Goal: Task Accomplishment & Management: Complete application form

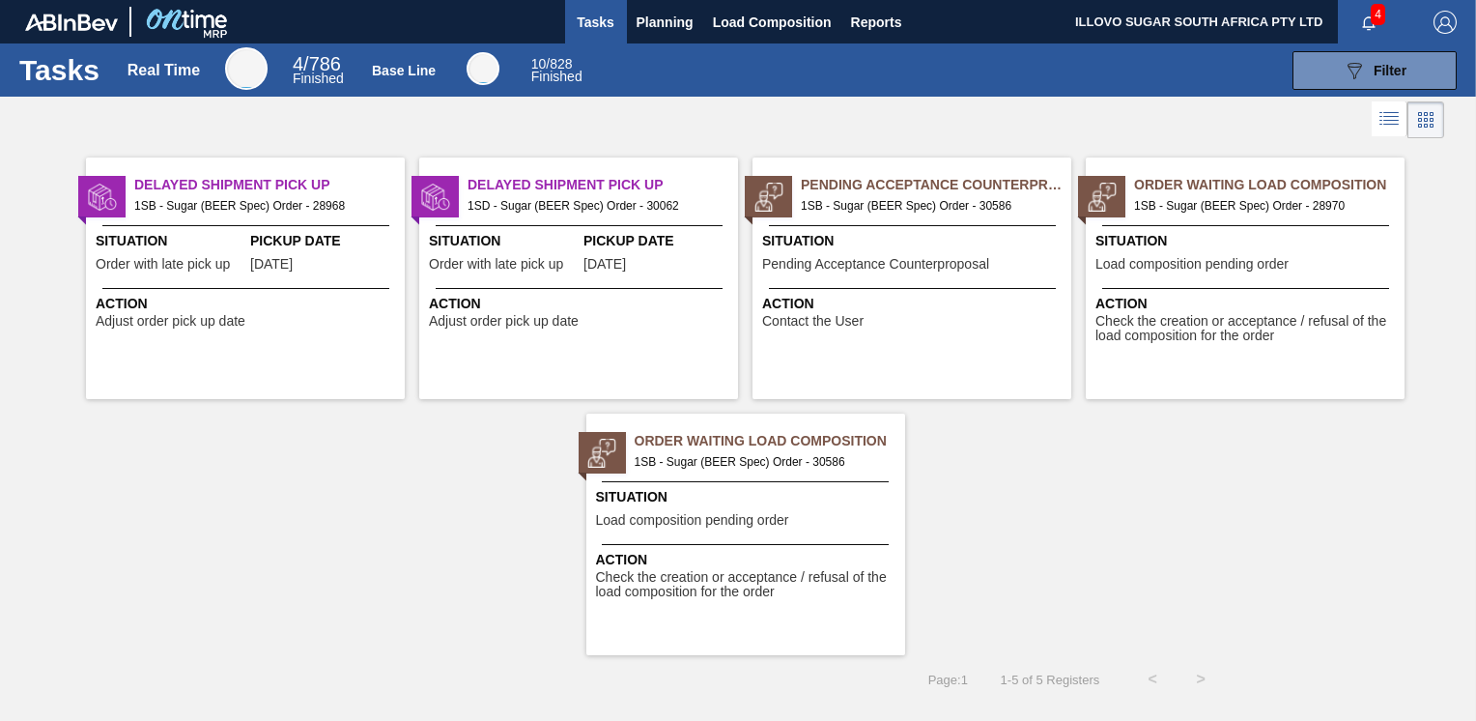
click at [821, 280] on div "Pending Acceptance Counterproposal 1SB - Sugar (BEER Spec) Order - 30586 Situat…" at bounding box center [912, 278] width 319 height 242
click at [725, 519] on span "Load composition pending order" at bounding box center [692, 520] width 193 height 14
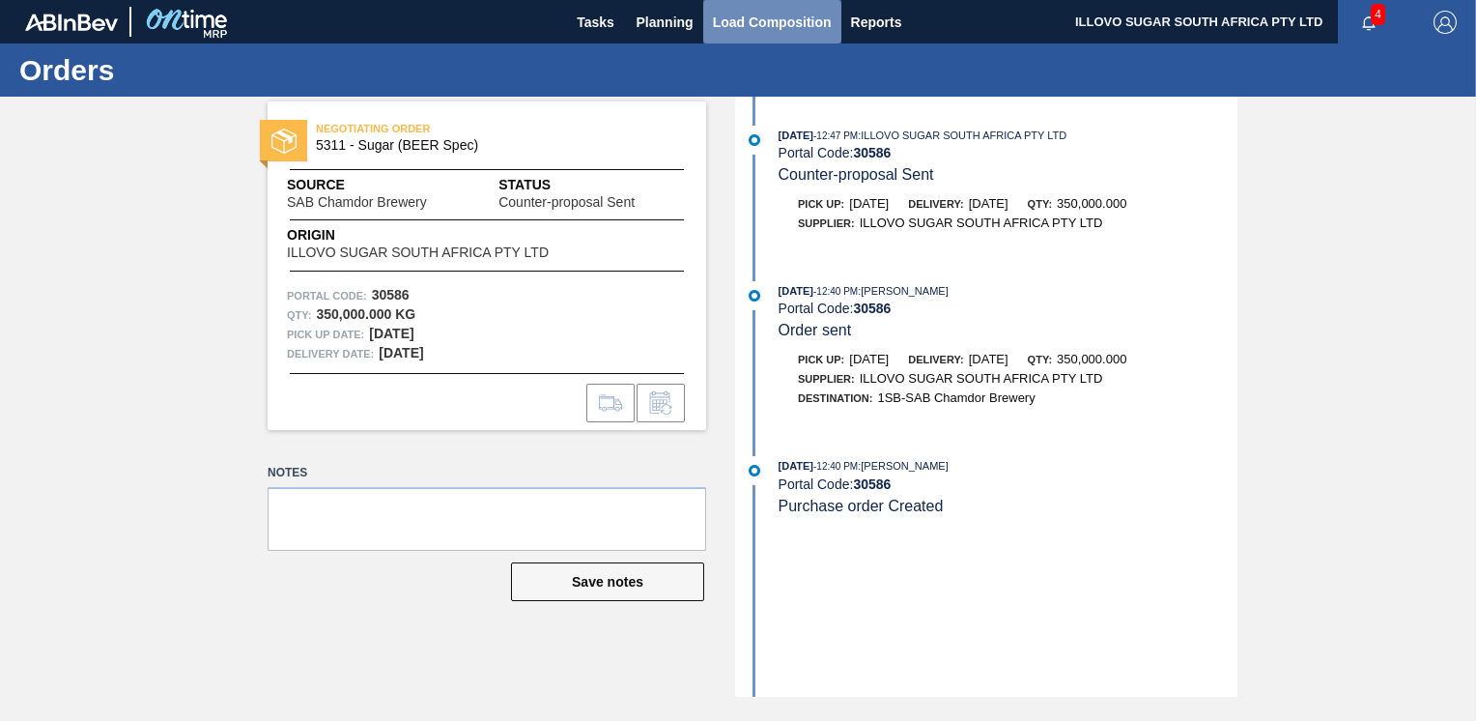
click at [725, 30] on span "Load Composition" at bounding box center [772, 22] width 119 height 23
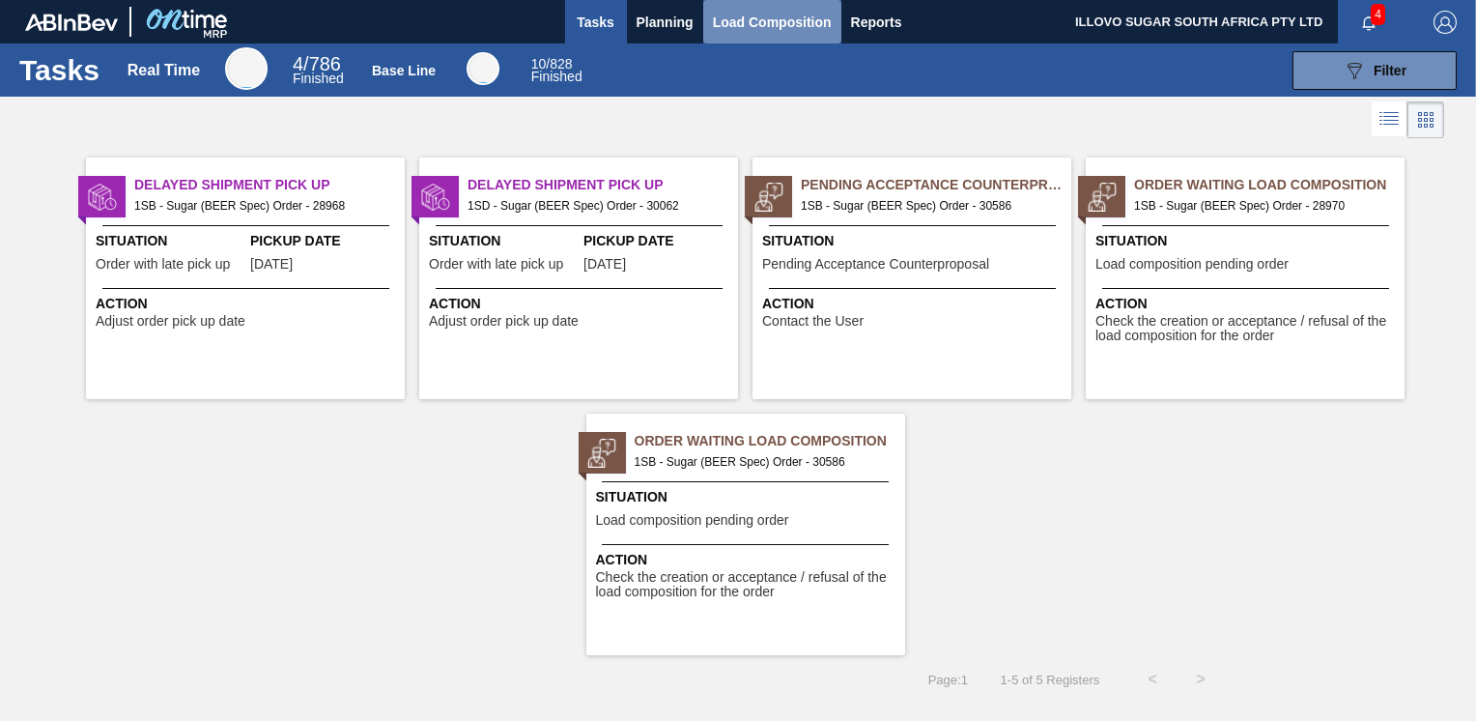
click at [761, 15] on span "Load Composition" at bounding box center [772, 22] width 119 height 23
click at [859, 207] on span "1SB - Sugar (BEER Spec) Order - 30586" at bounding box center [928, 205] width 255 height 21
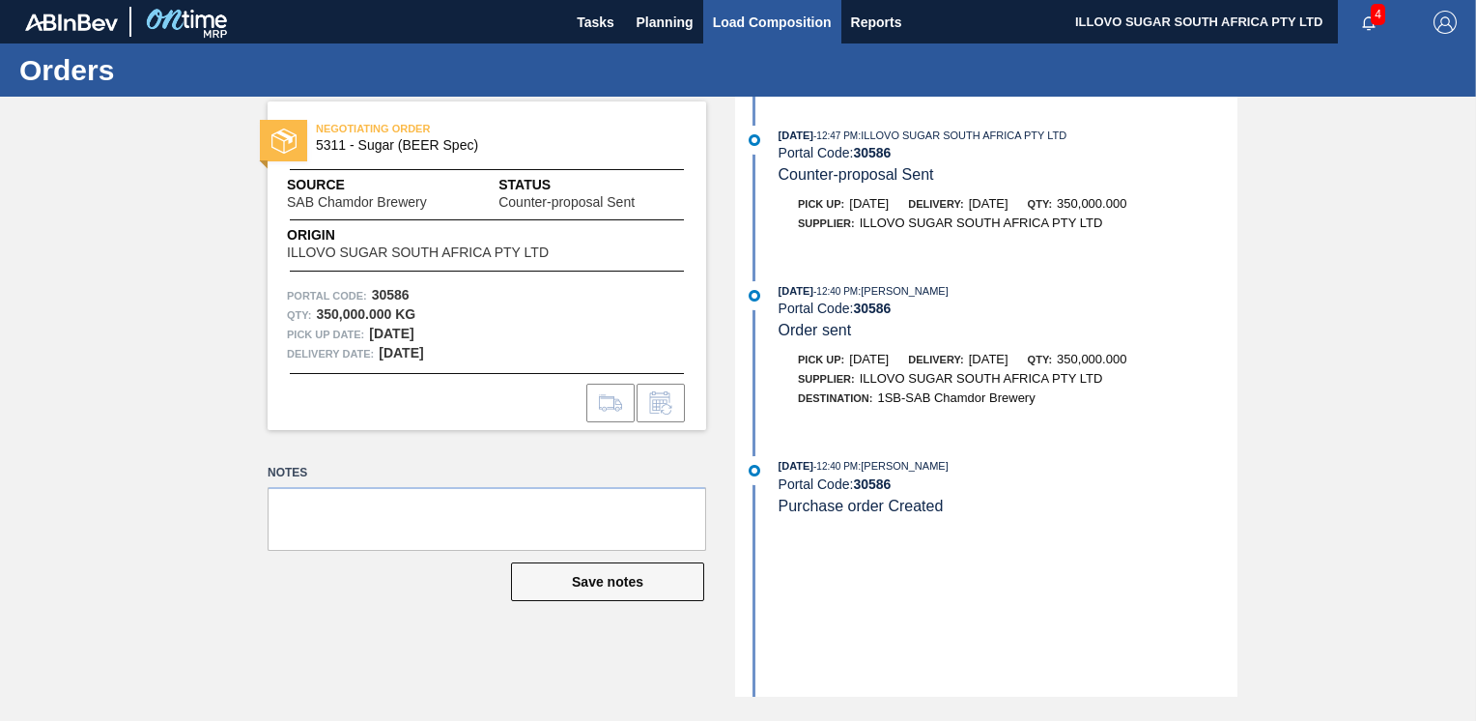
click at [760, 29] on span "Load Composition" at bounding box center [772, 22] width 119 height 23
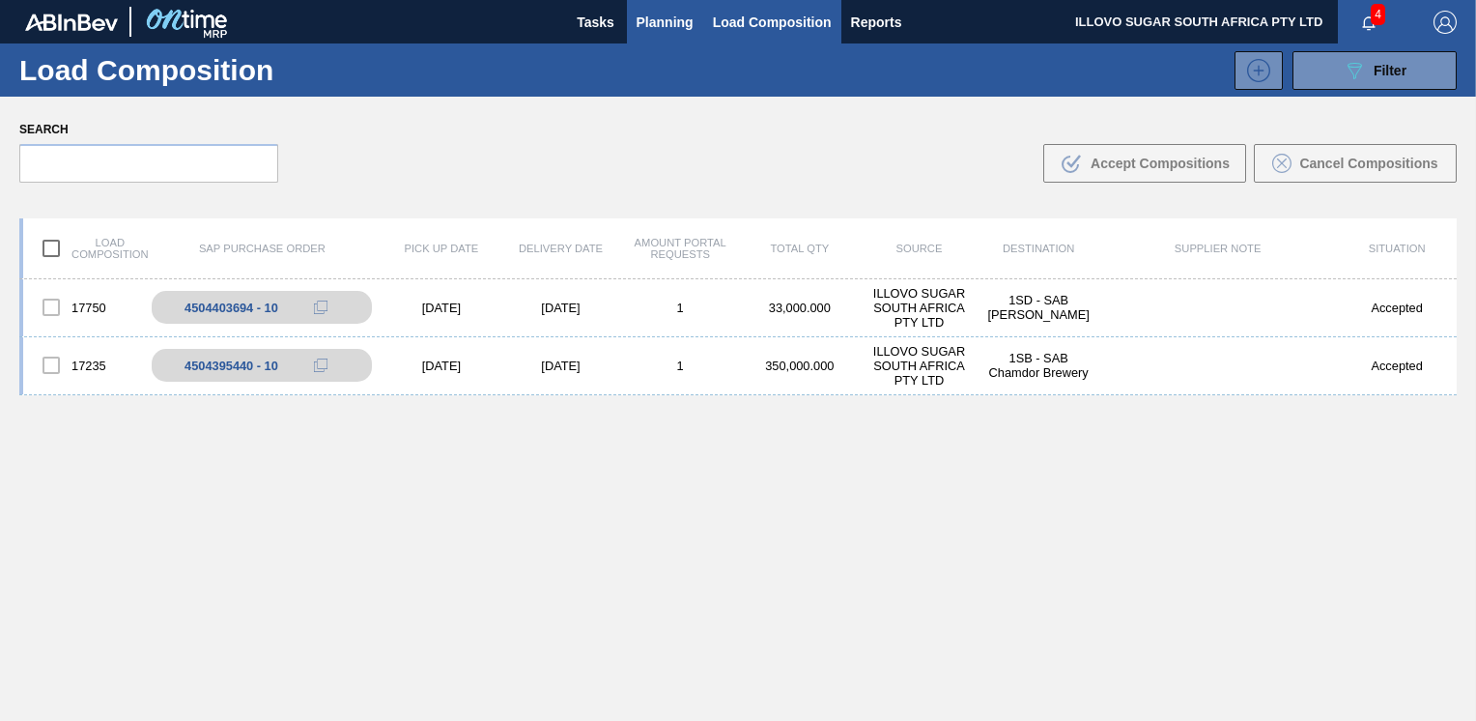
click at [667, 21] on span "Planning" at bounding box center [665, 22] width 57 height 23
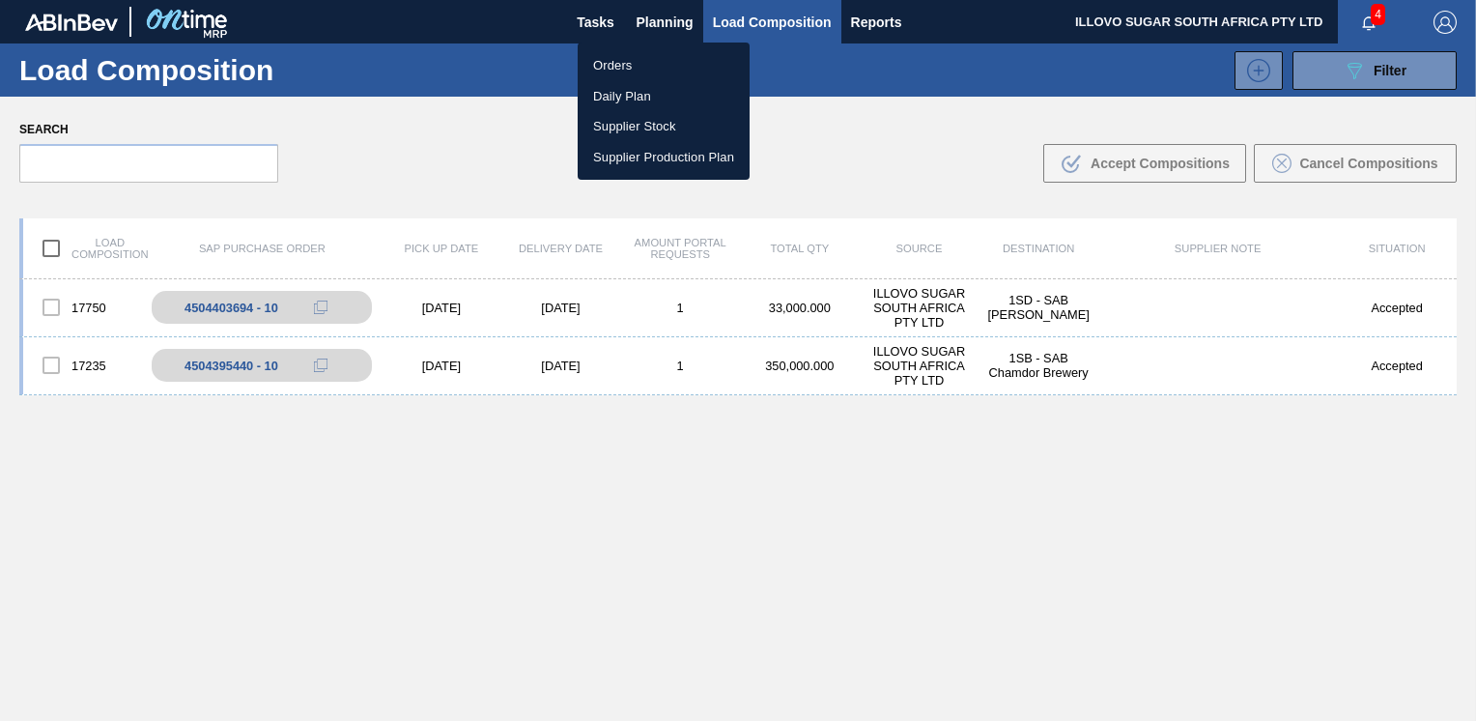
click at [622, 64] on li "Orders" at bounding box center [664, 65] width 172 height 31
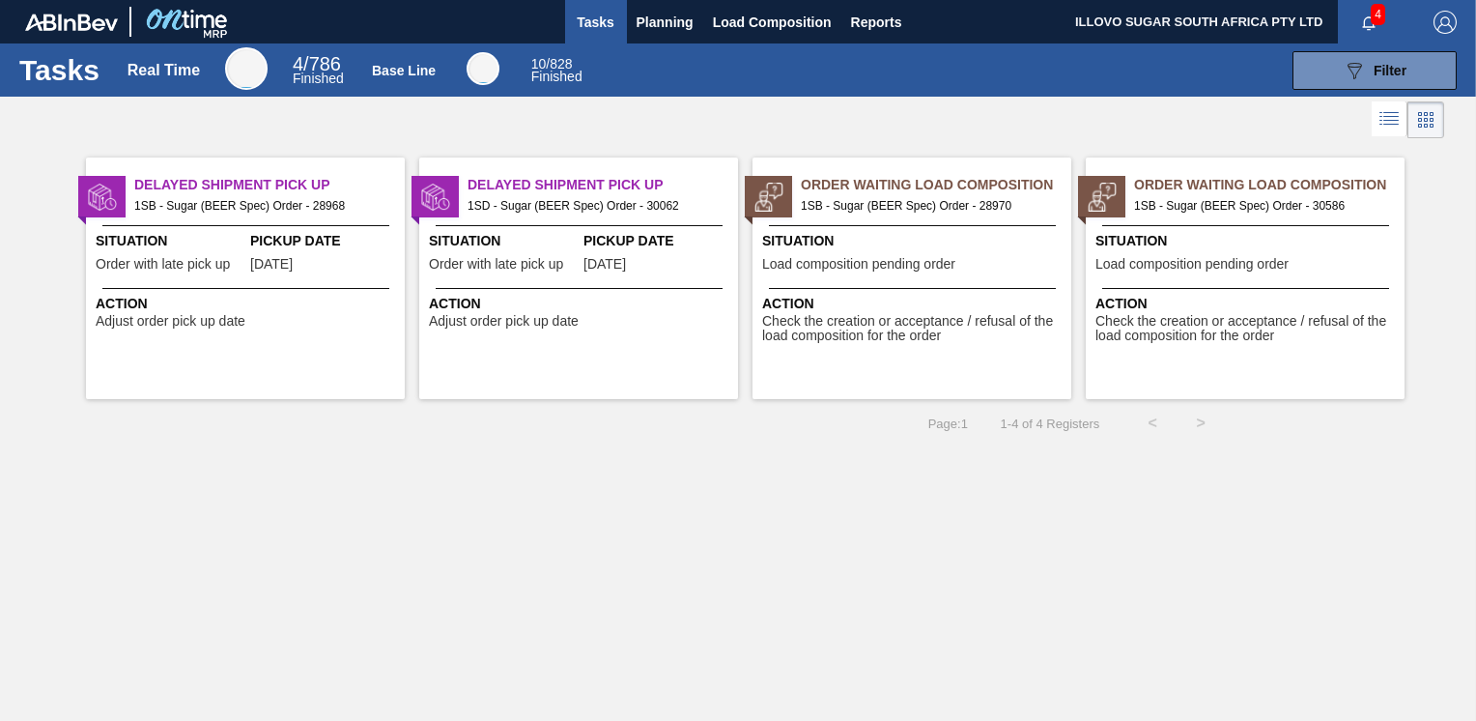
click at [1196, 263] on span "Load composition pending order" at bounding box center [1191, 264] width 193 height 14
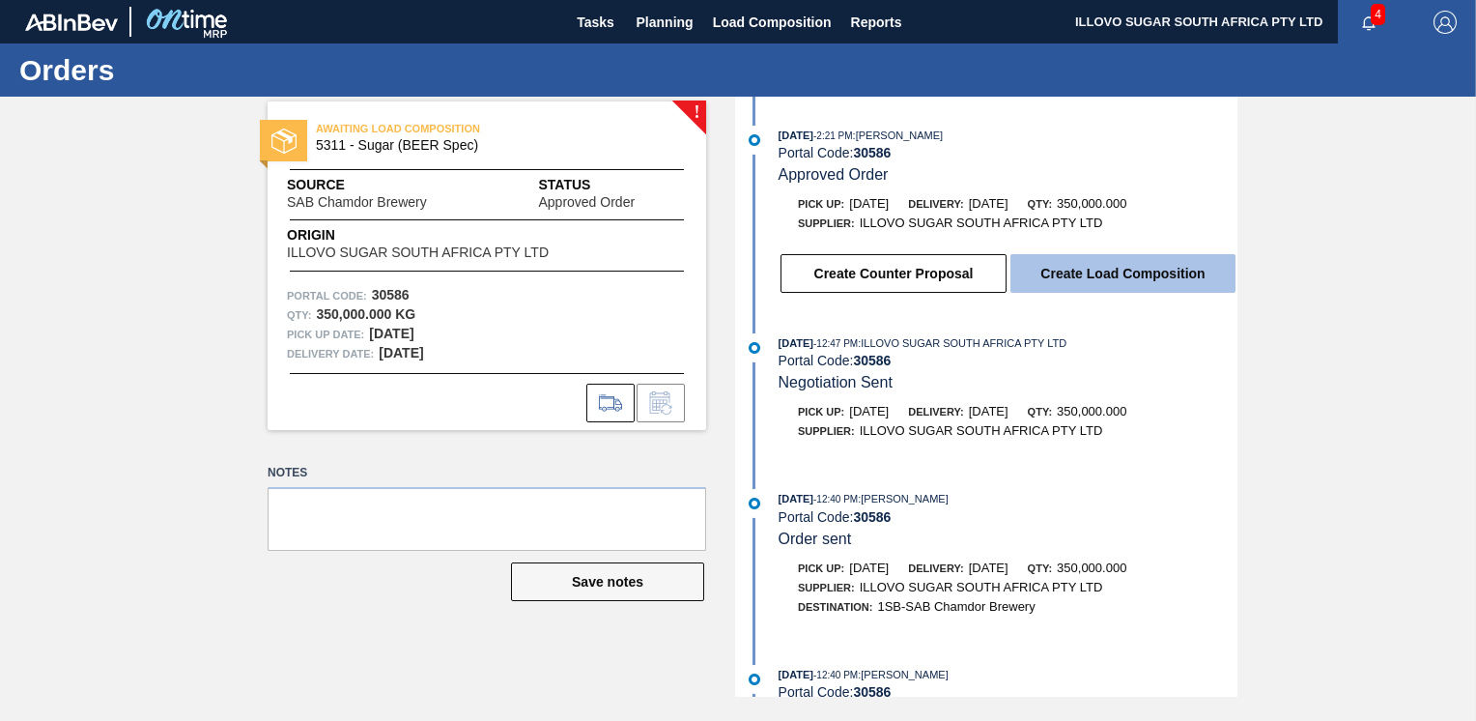
click at [1115, 276] on button "Create Load Composition" at bounding box center [1122, 273] width 225 height 39
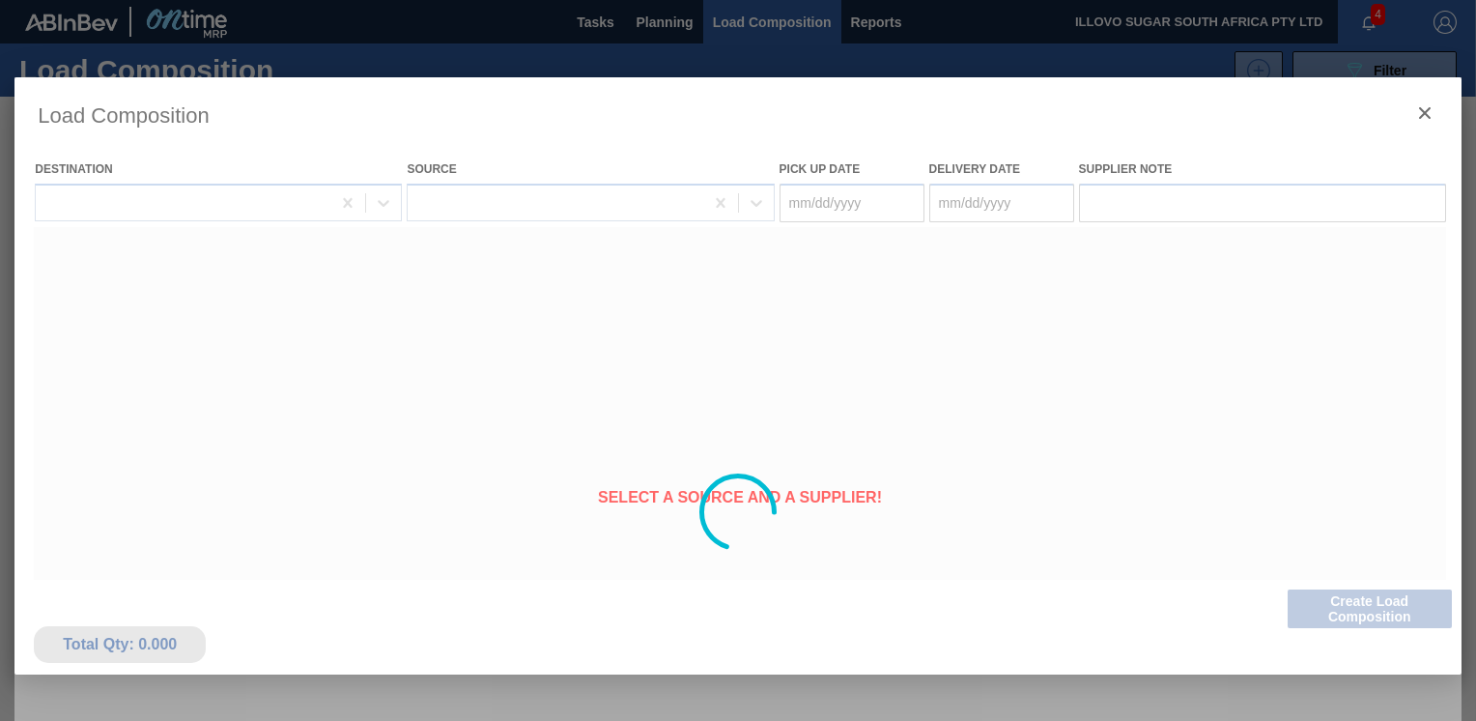
type Date "[DATE]"
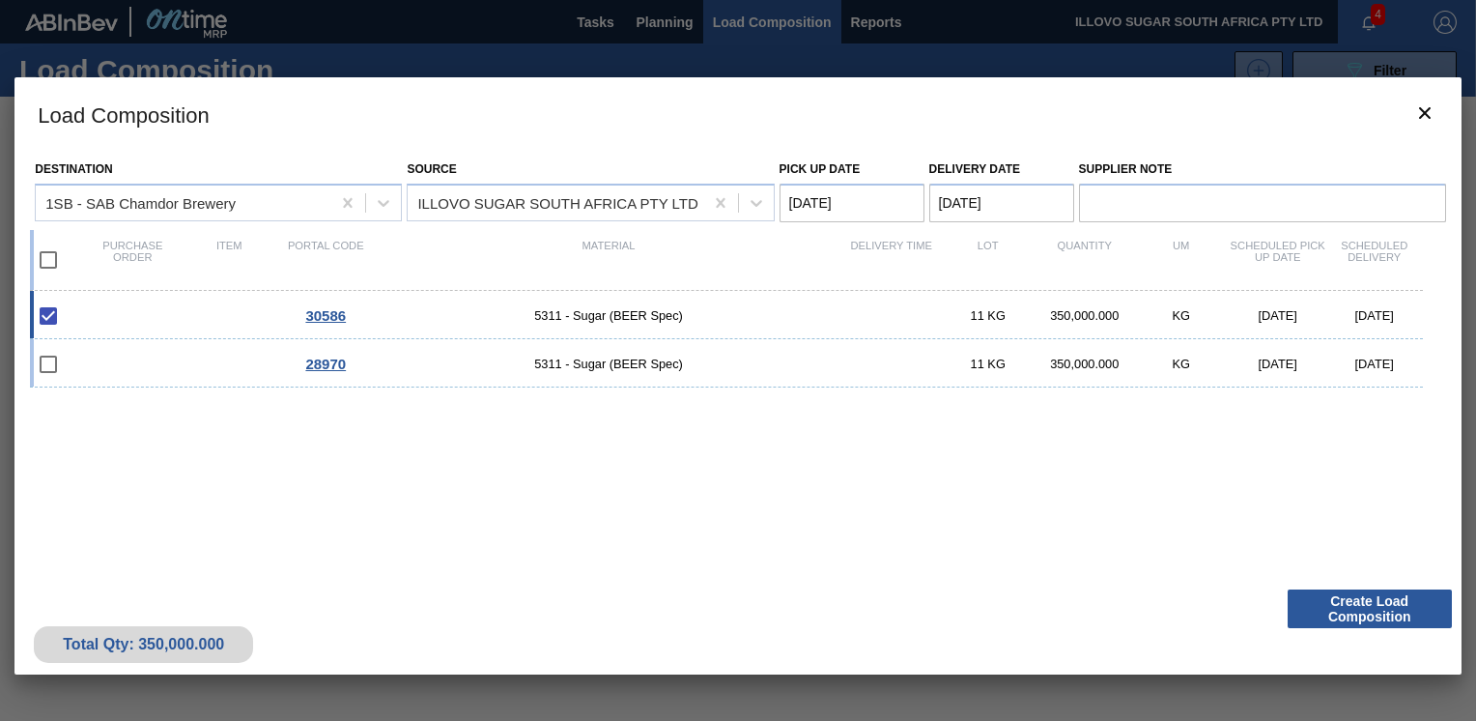
click at [326, 317] on span "30586" at bounding box center [325, 315] width 41 height 16
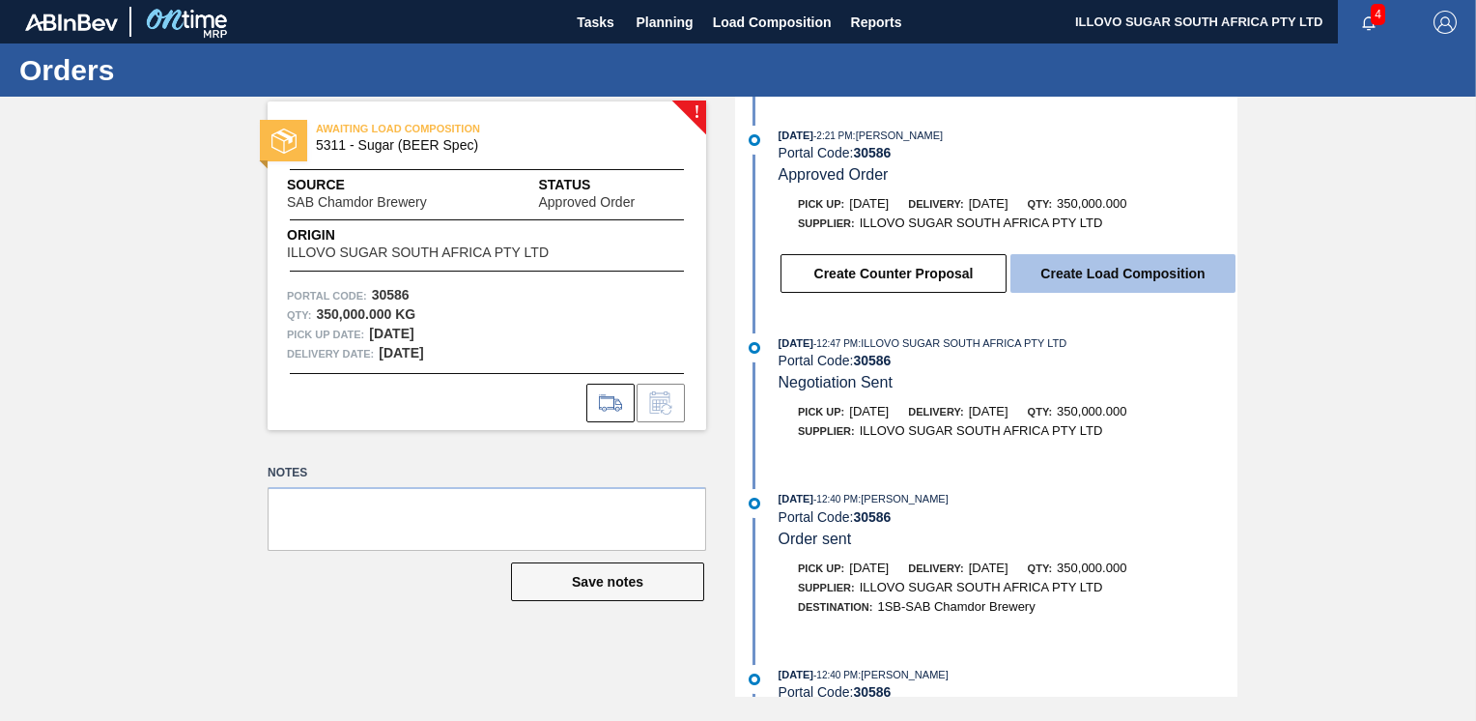
click at [1101, 275] on button "Create Load Composition" at bounding box center [1122, 273] width 225 height 39
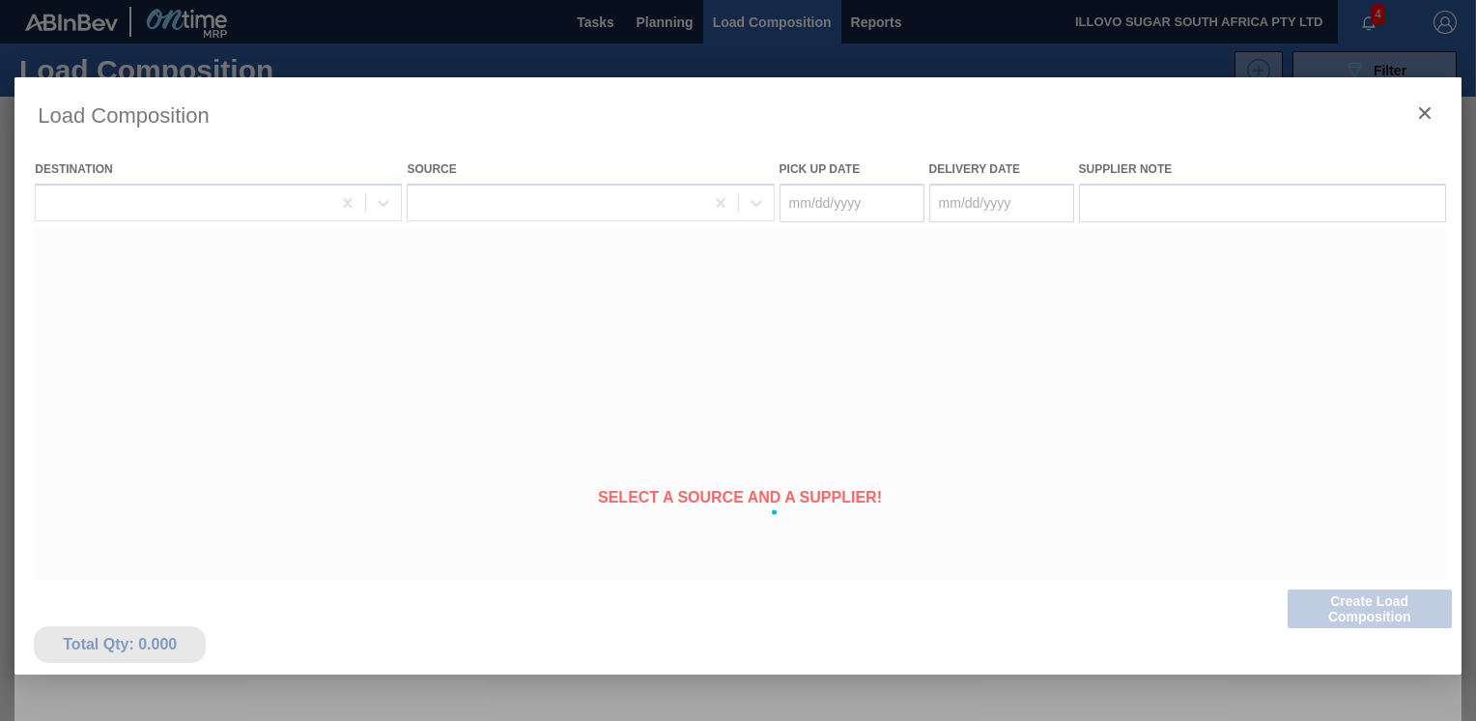
type Date "[DATE]"
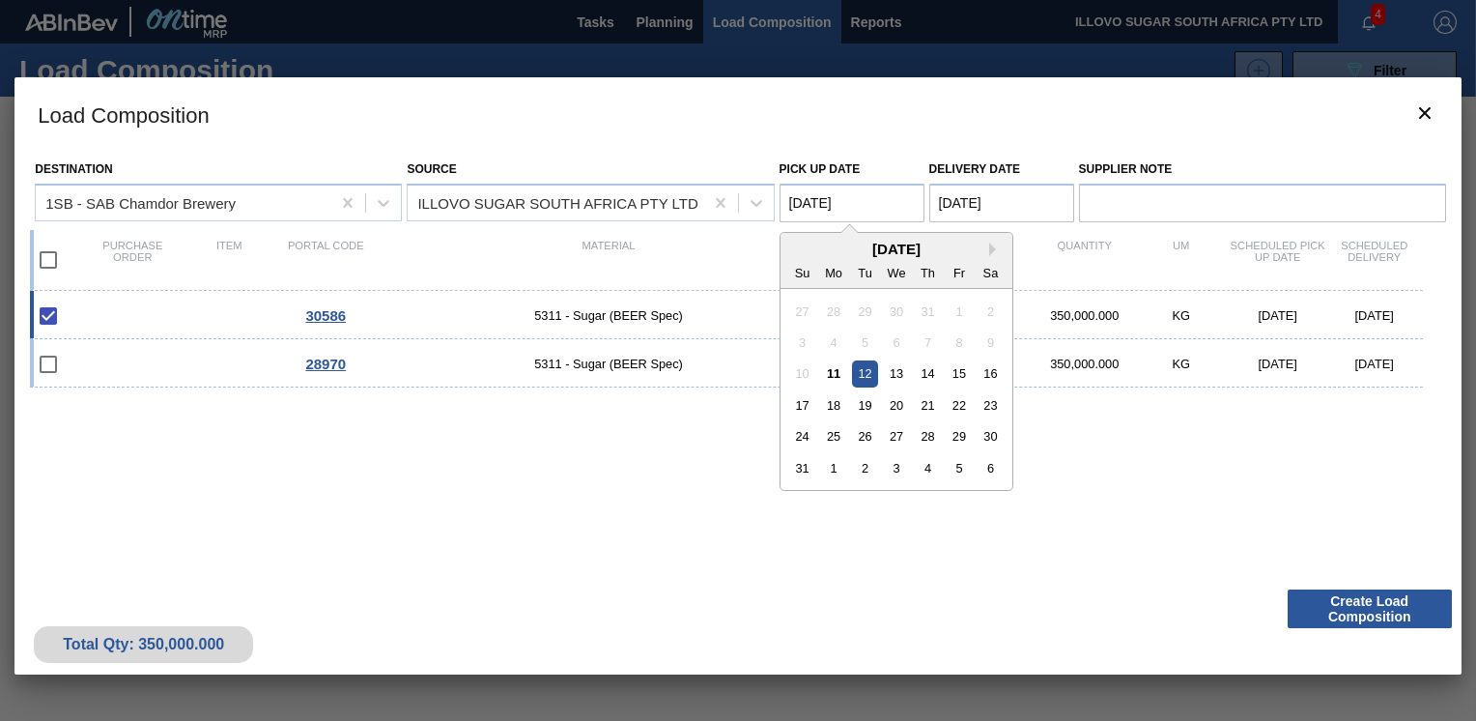
click at [819, 202] on Date "[DATE]" at bounding box center [852, 203] width 145 height 39
click at [830, 375] on div "11" at bounding box center [833, 373] width 26 height 26
type Date "[DATE]"
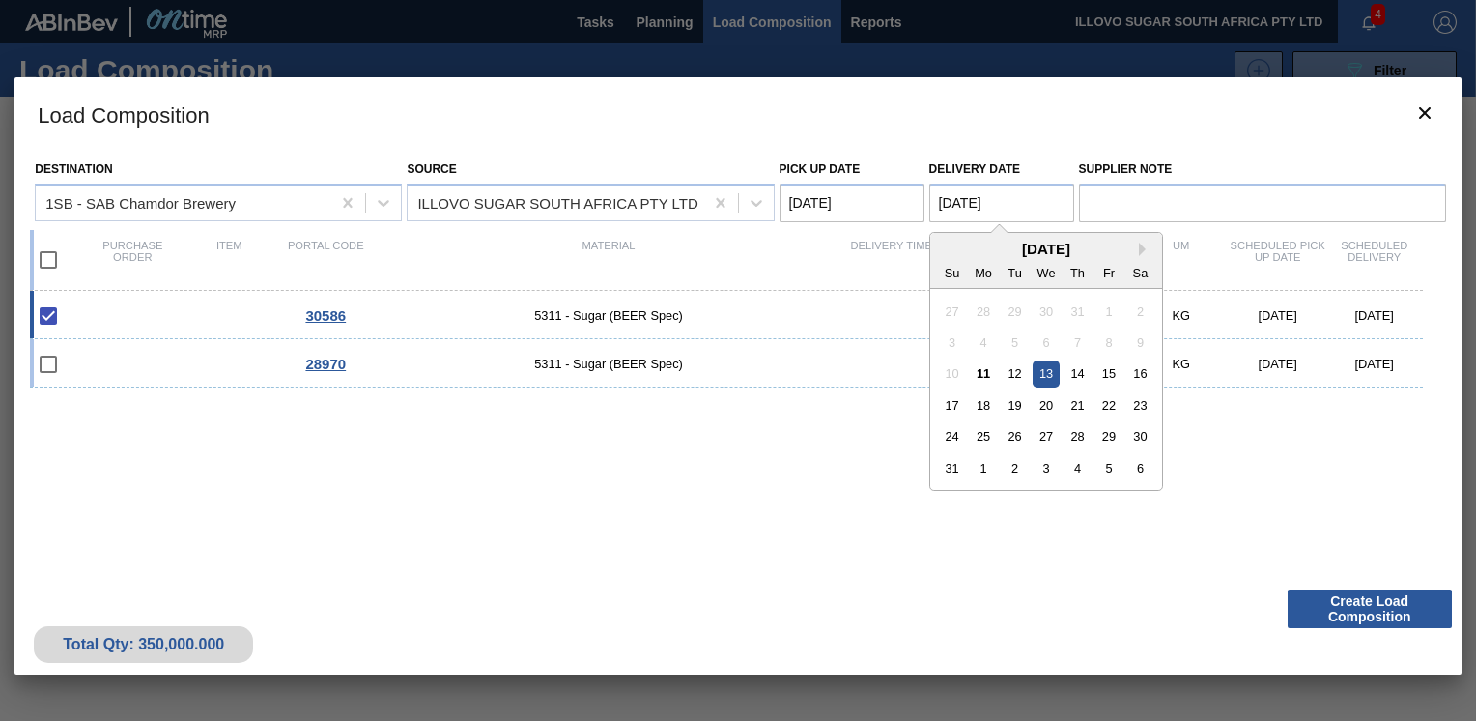
click at [962, 209] on Date "[DATE]" at bounding box center [1001, 203] width 145 height 39
click at [980, 369] on div "11" at bounding box center [983, 373] width 26 height 26
type Date "[DATE]"
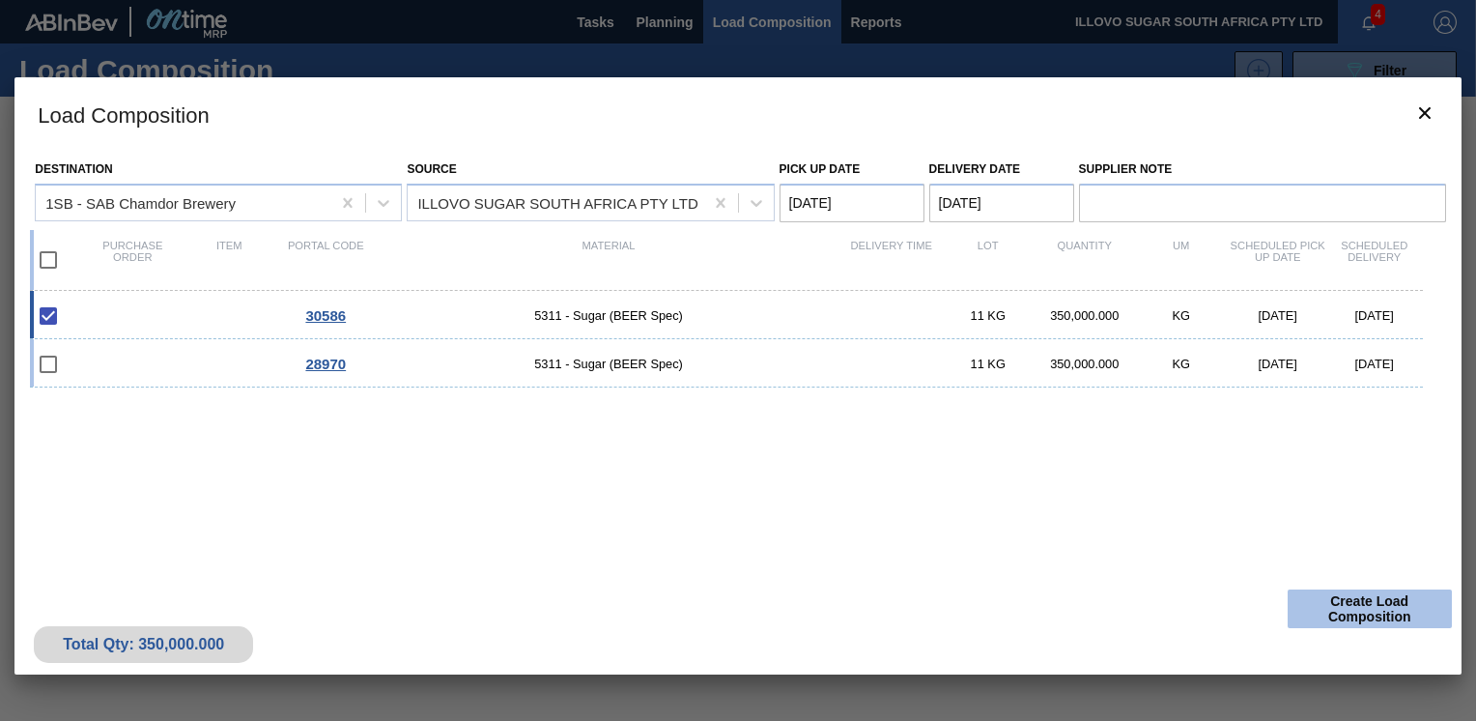
click at [1369, 606] on button "Create Load Composition" at bounding box center [1370, 608] width 164 height 39
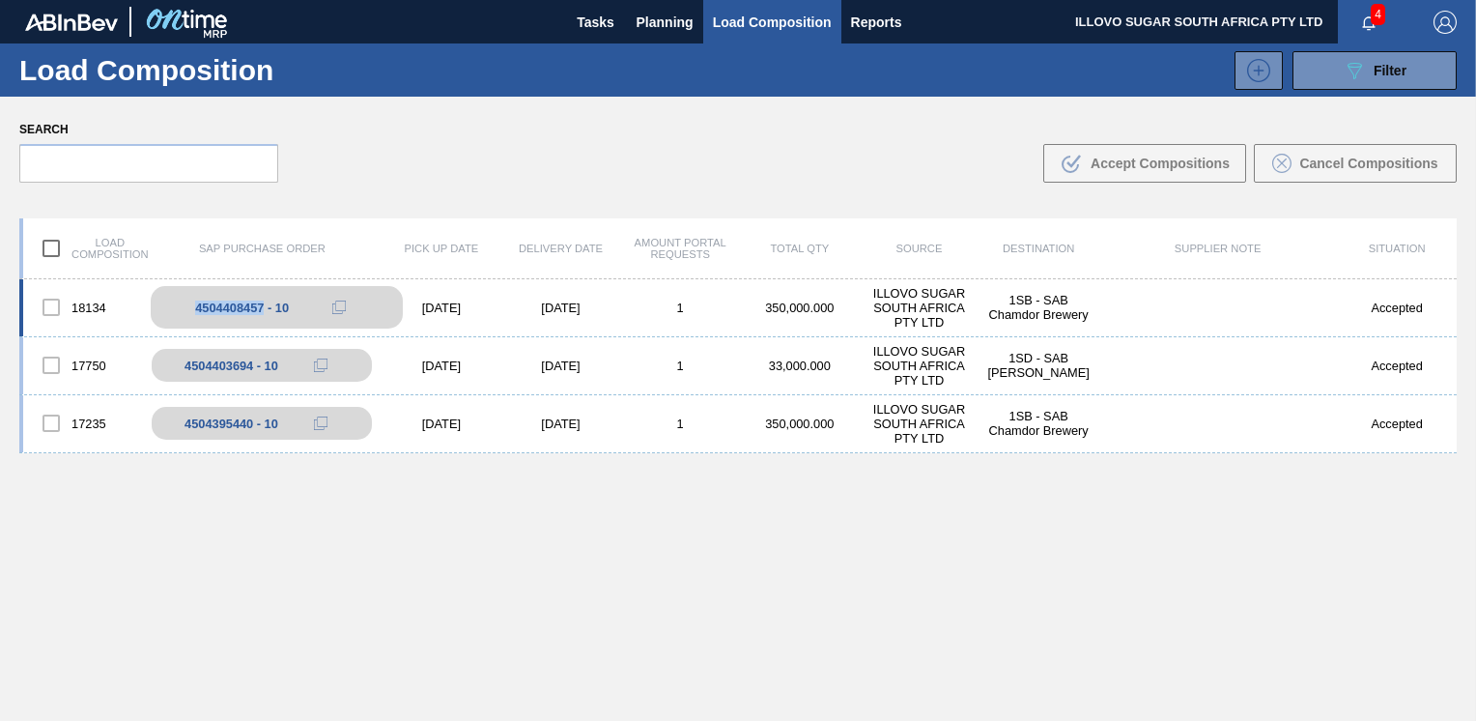
drag, startPoint x: 264, startPoint y: 312, endPoint x: 191, endPoint y: 312, distance: 72.5
click at [191, 312] on div "4504408457 - 10" at bounding box center [277, 307] width 252 height 43
copy div "4504408457"
